Goal: Task Accomplishment & Management: Manage account settings

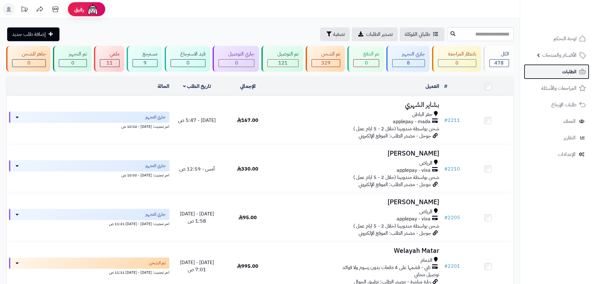
click at [563, 68] on span "الطلبات" at bounding box center [569, 71] width 14 height 9
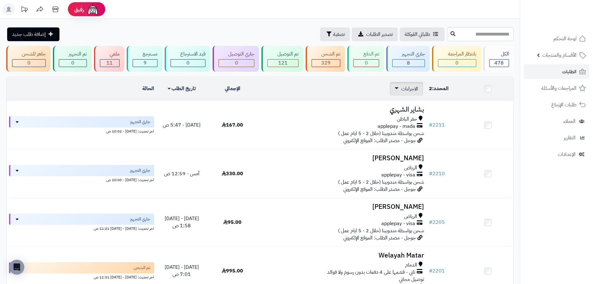
click at [407, 89] on span "الاجراءات" at bounding box center [409, 88] width 17 height 7
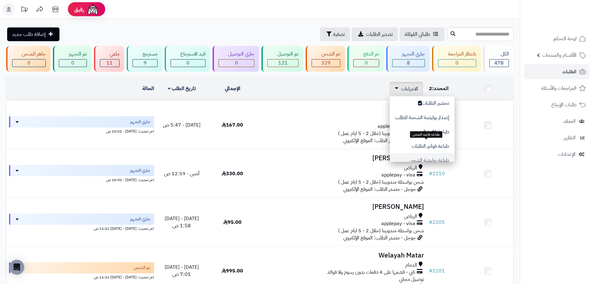
scroll to position [31, 0]
click at [441, 129] on button "طباعة فواتير الطلبات" at bounding box center [422, 131] width 65 height 14
